Goal: Transaction & Acquisition: Purchase product/service

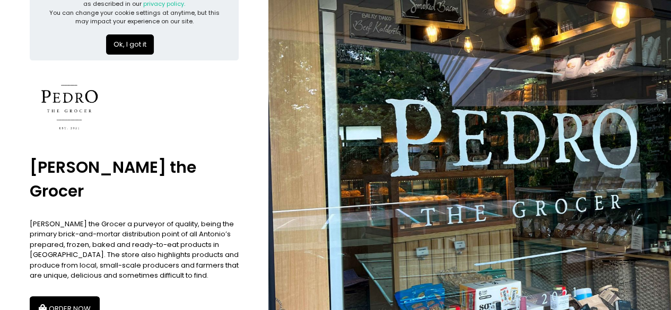
scroll to position [71, 0]
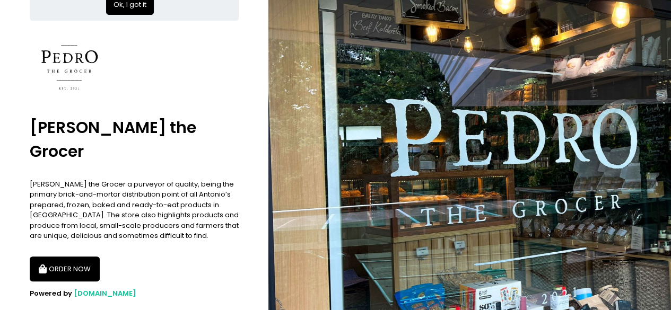
click at [82, 257] on button "ORDER NOW" at bounding box center [65, 269] width 70 height 25
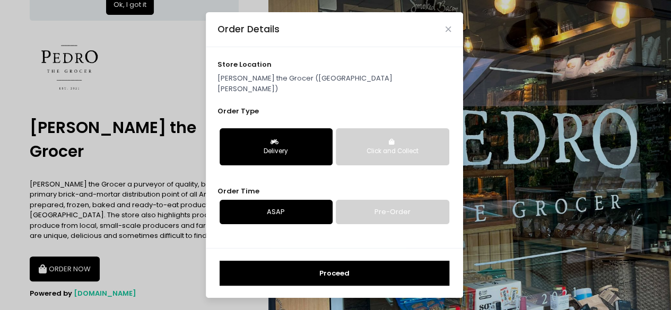
click at [353, 87] on p "[PERSON_NAME] the Grocer ([GEOGRAPHIC_DATA][PERSON_NAME])" at bounding box center [333, 83] width 233 height 21
click at [288, 76] on div "store location [PERSON_NAME][GEOGRAPHIC_DATA] ([GEOGRAPHIC_DATA][PERSON_NAME])" at bounding box center [333, 76] width 233 height 34
click at [270, 147] on div "Delivery" at bounding box center [276, 152] width 98 height 10
click at [270, 139] on icon "button" at bounding box center [275, 142] width 11 height 6
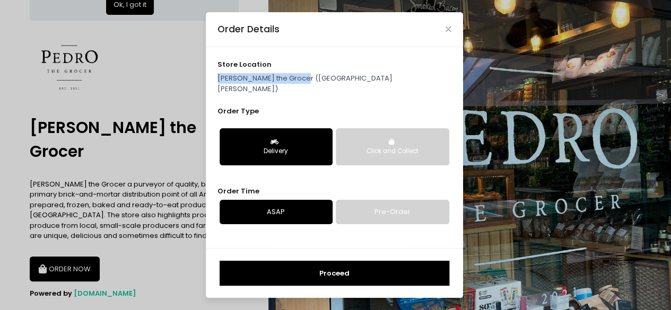
click at [270, 139] on icon "button" at bounding box center [275, 142] width 11 height 6
click at [400, 147] on div "Click and Collect" at bounding box center [392, 152] width 98 height 10
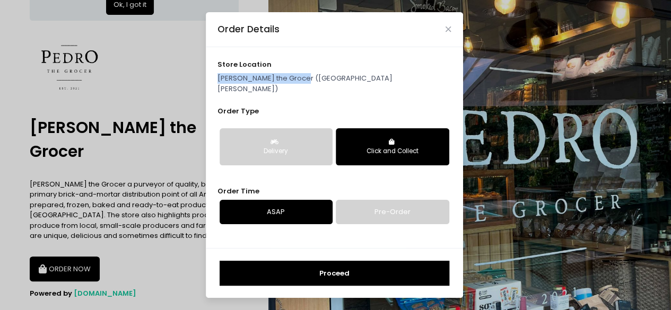
click at [308, 138] on button "Delivery" at bounding box center [275, 146] width 113 height 37
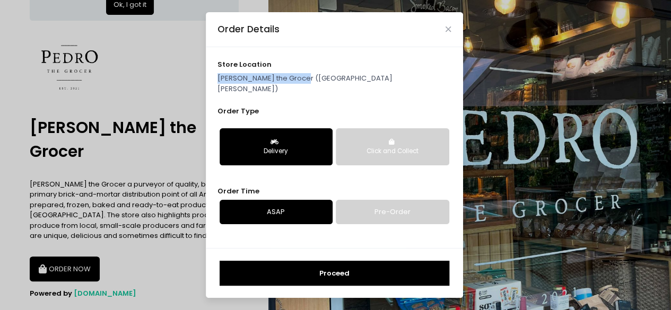
click at [335, 265] on button "Proceed" at bounding box center [334, 273] width 230 height 25
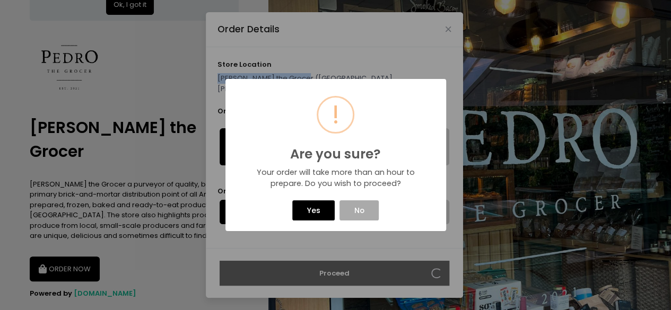
click at [314, 211] on button "Yes" at bounding box center [313, 210] width 42 height 20
